Goal: Task Accomplishment & Management: Manage account settings

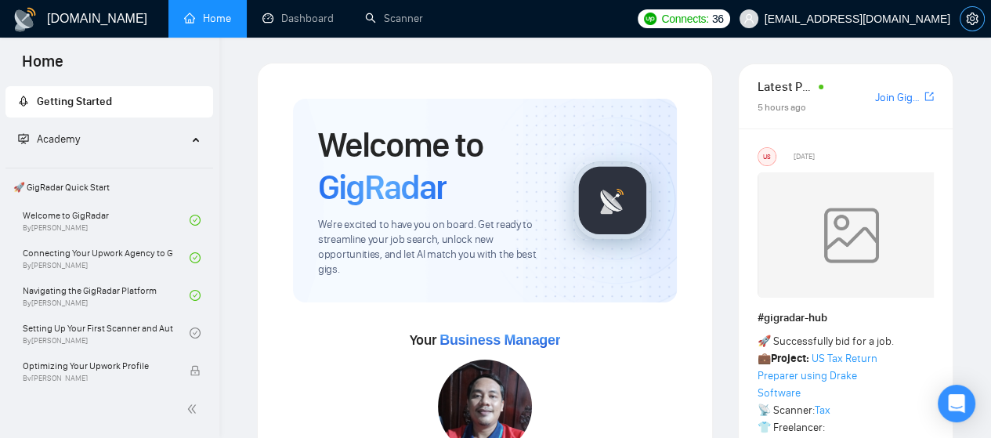
click at [975, 24] on icon "setting" at bounding box center [972, 19] width 13 height 13
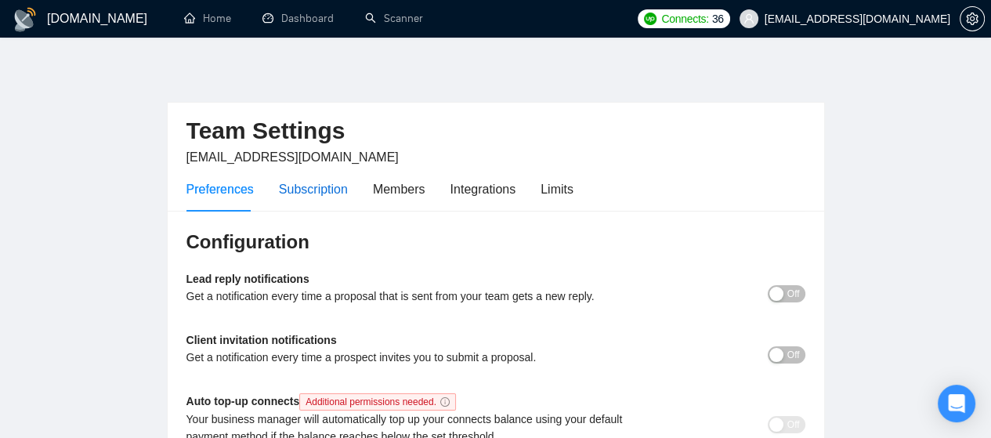
click at [325, 195] on div "Subscription" at bounding box center [313, 189] width 69 height 20
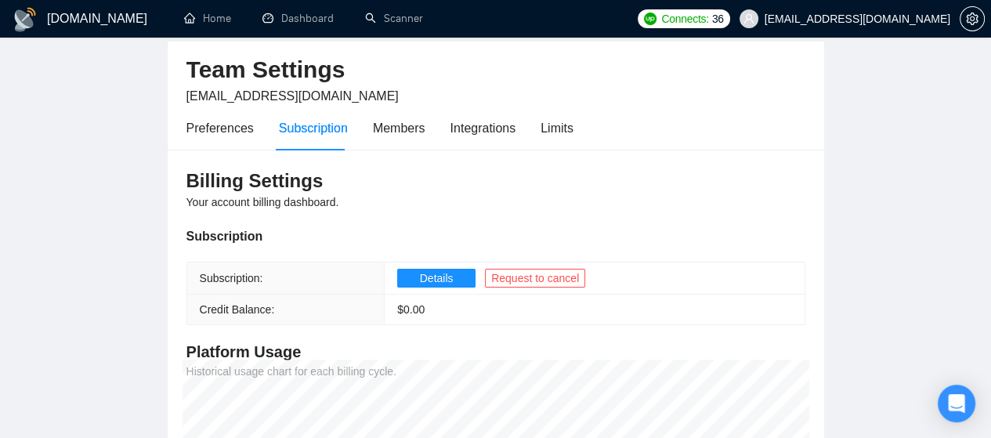
scroll to position [56, 0]
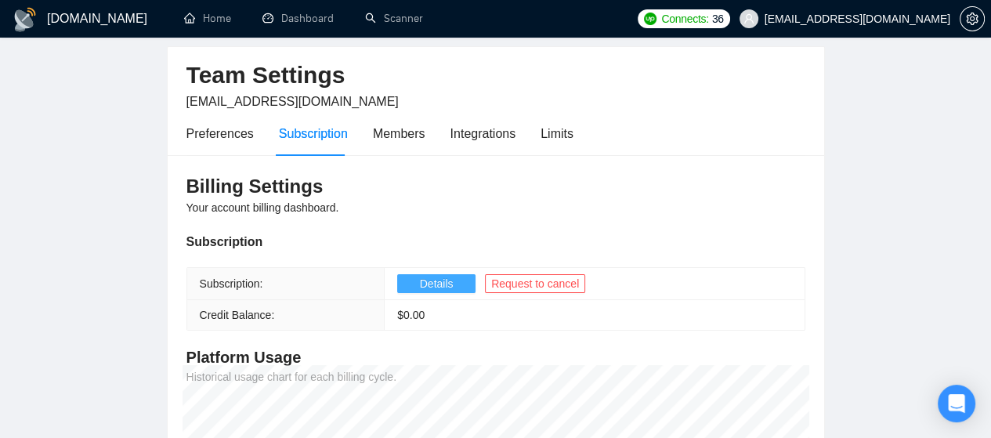
click at [426, 277] on span "Details" at bounding box center [437, 283] width 34 height 17
